Goal: Navigation & Orientation: Find specific page/section

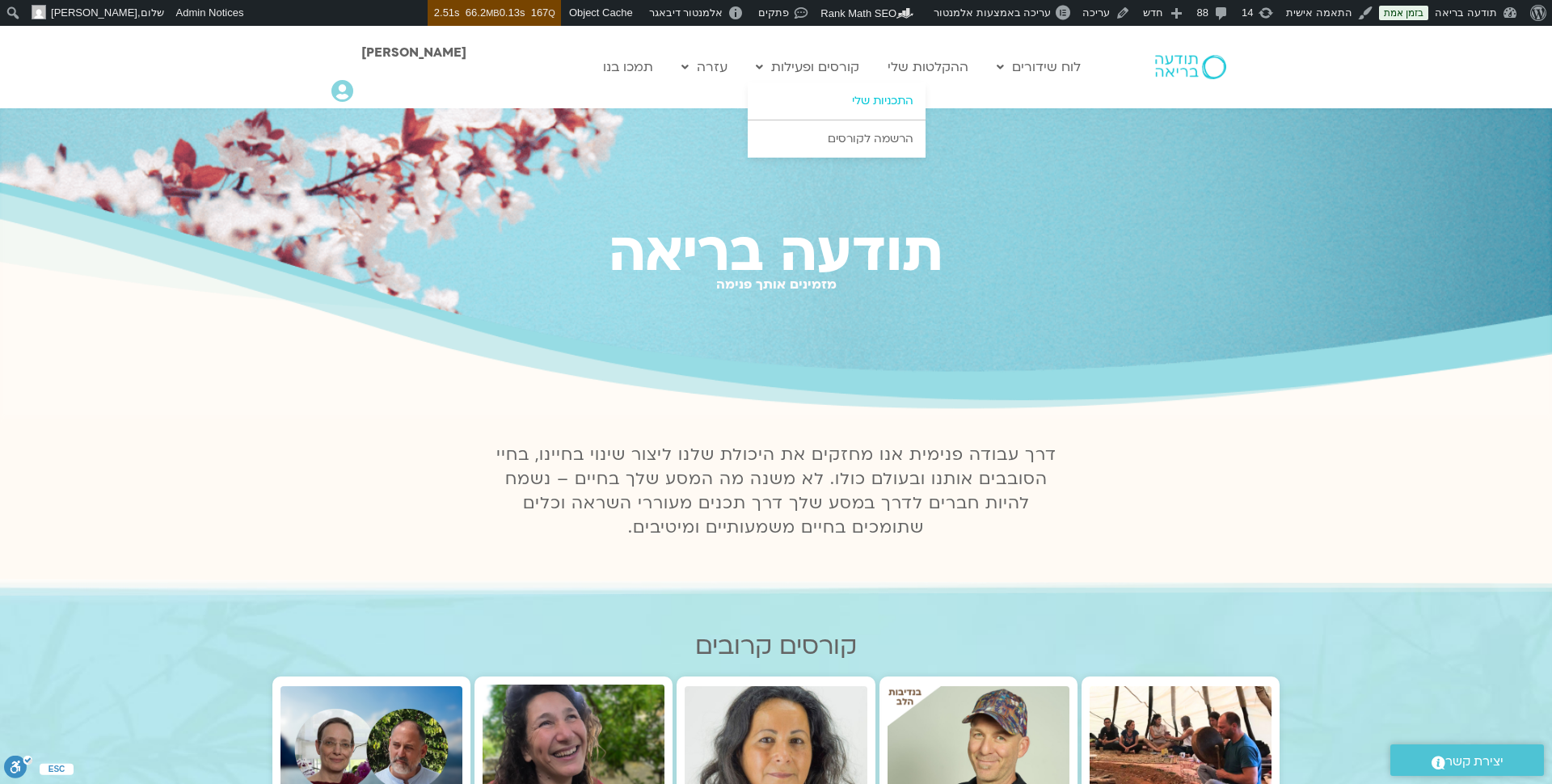
click at [874, 99] on link "התכניות שלי" at bounding box center [836, 101] width 178 height 37
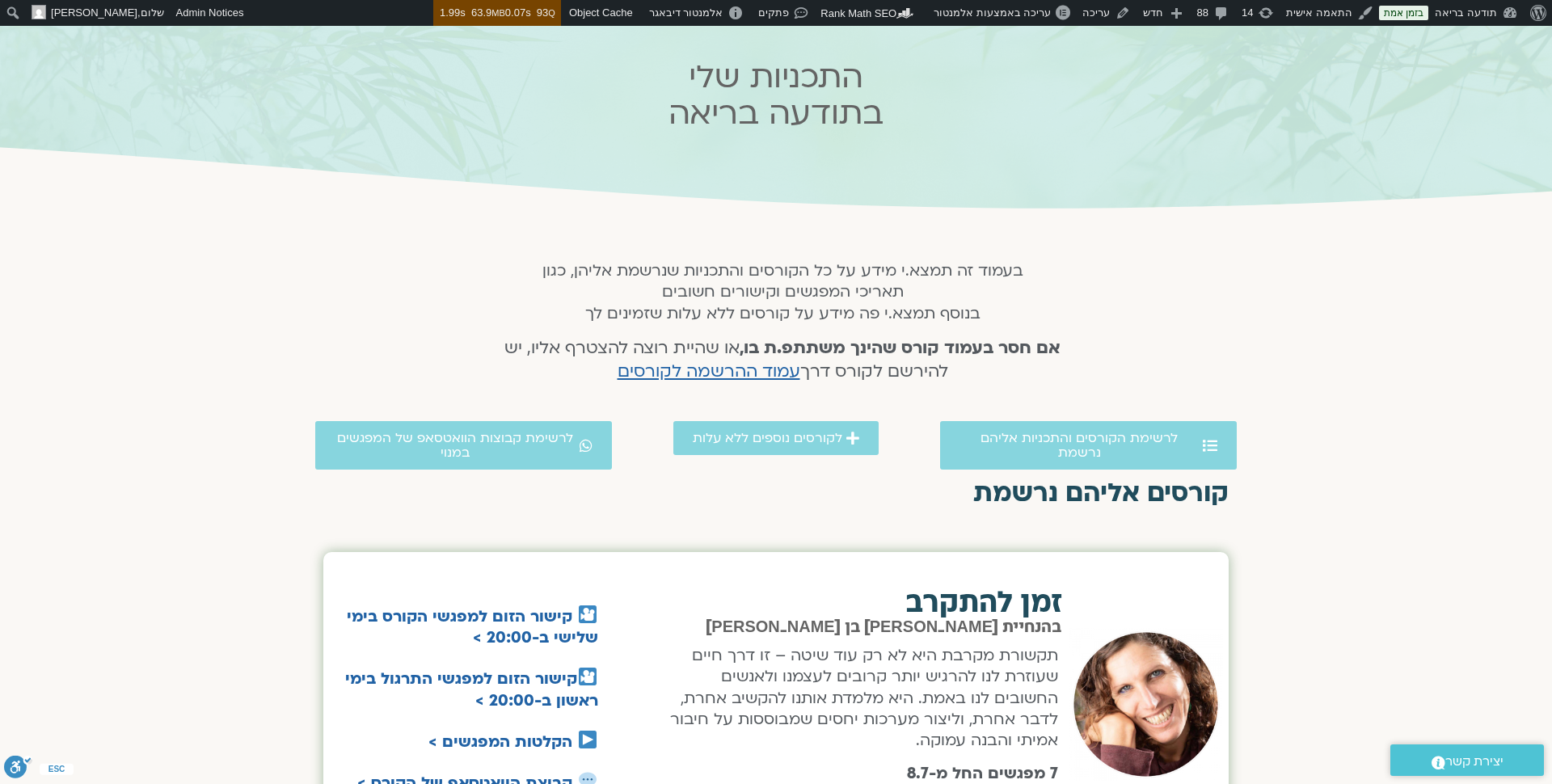
scroll to position [30, 0]
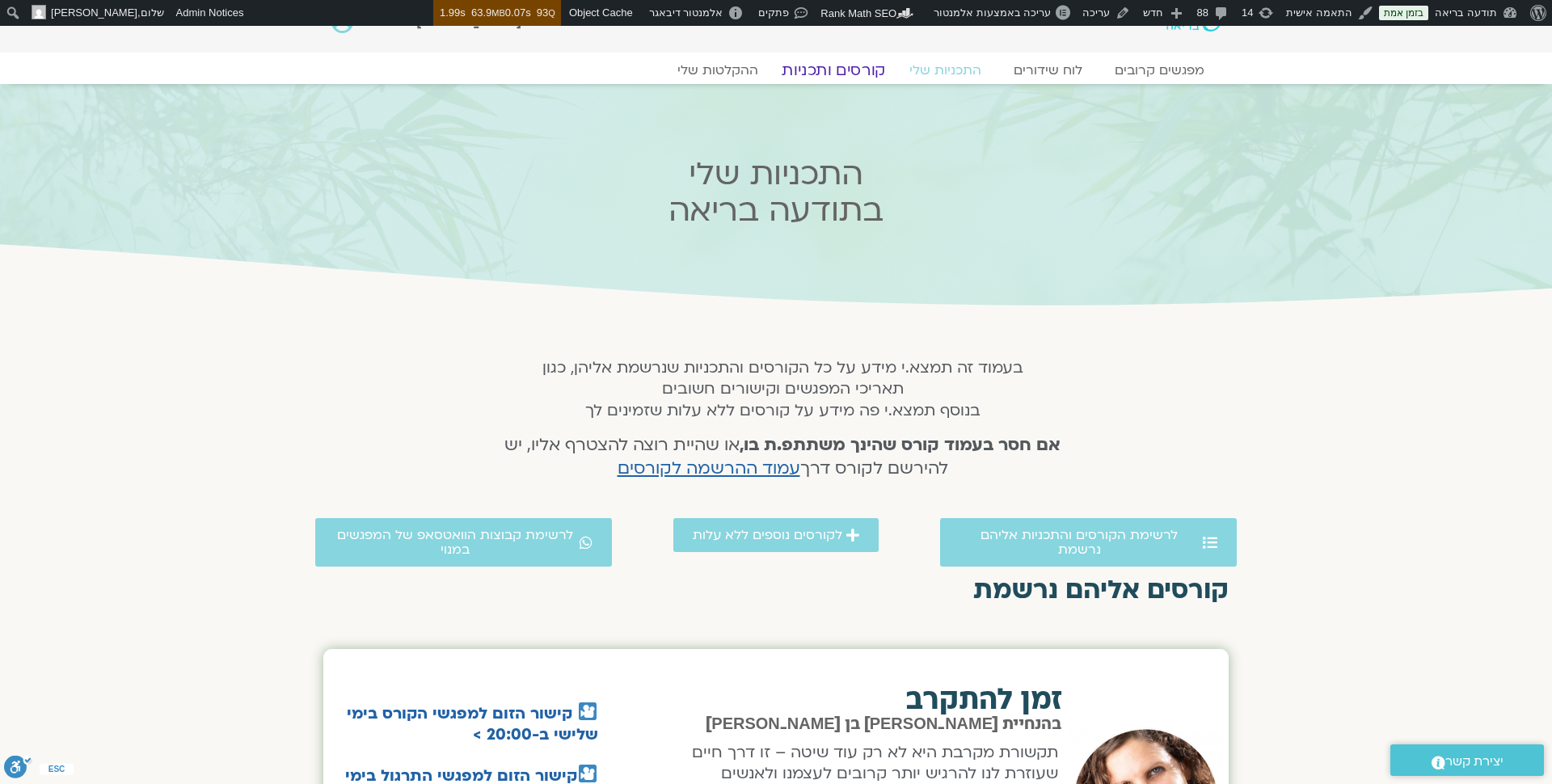
click at [853, 64] on link "קורסים ותכניות" at bounding box center [832, 70] width 142 height 20
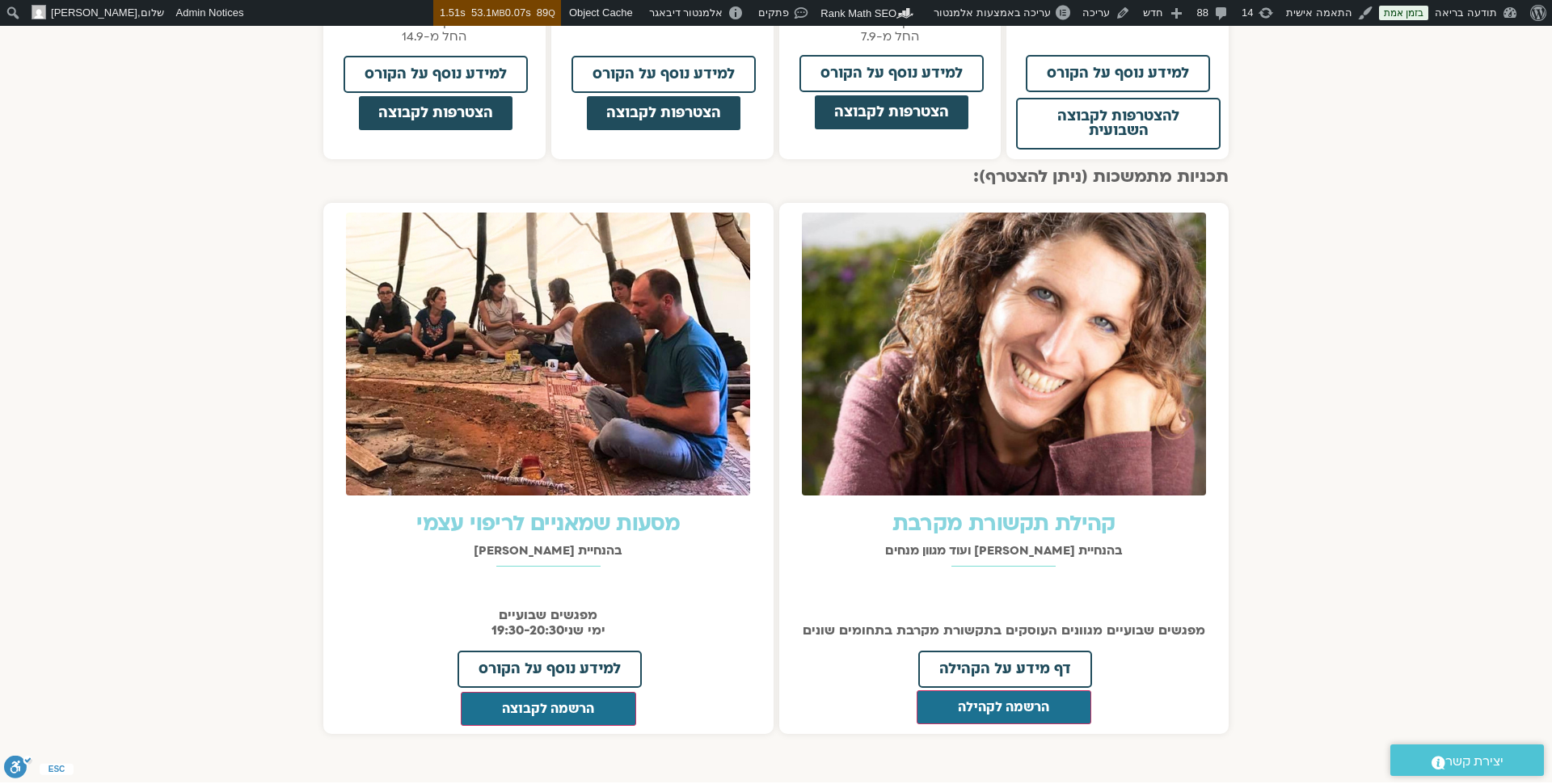
scroll to position [1524, 0]
click at [998, 666] on span "דף מידע על הקהילה" at bounding box center [1004, 668] width 132 height 15
